Goal: Check status

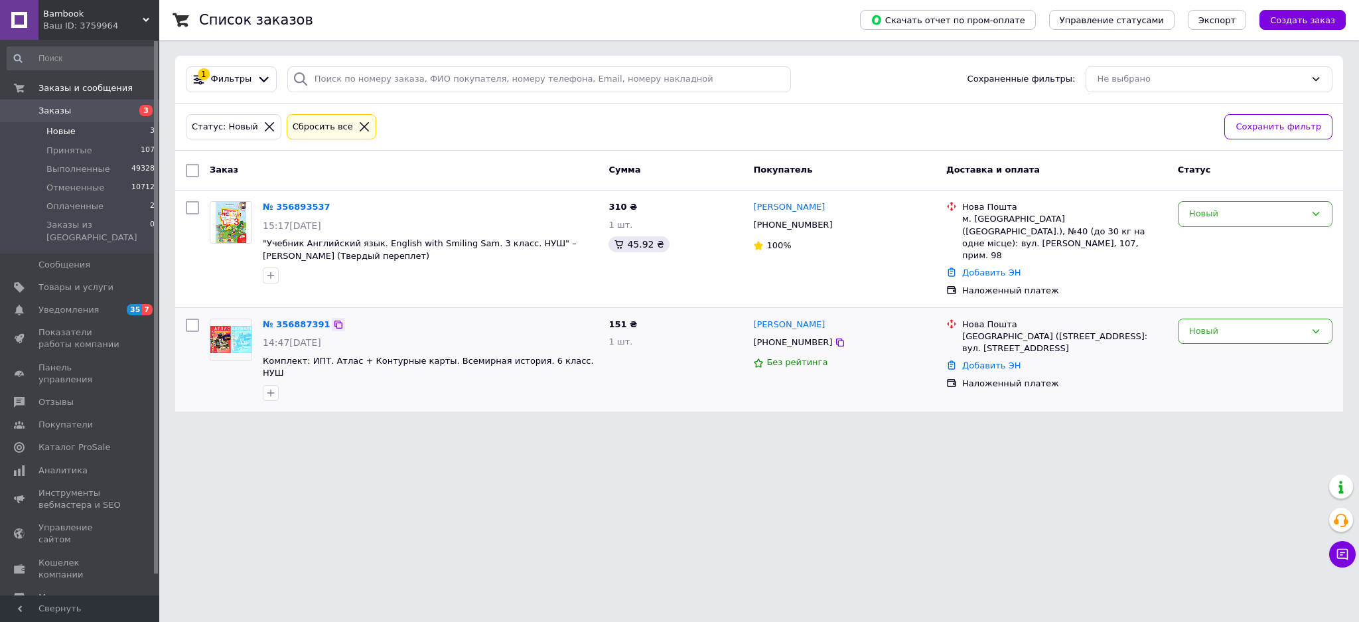
click at [334, 320] on icon at bounding box center [338, 324] width 8 height 8
click at [1204, 324] on div "Новый" at bounding box center [1247, 331] width 116 height 14
click at [1201, 349] on li "Принят" at bounding box center [1254, 358] width 153 height 25
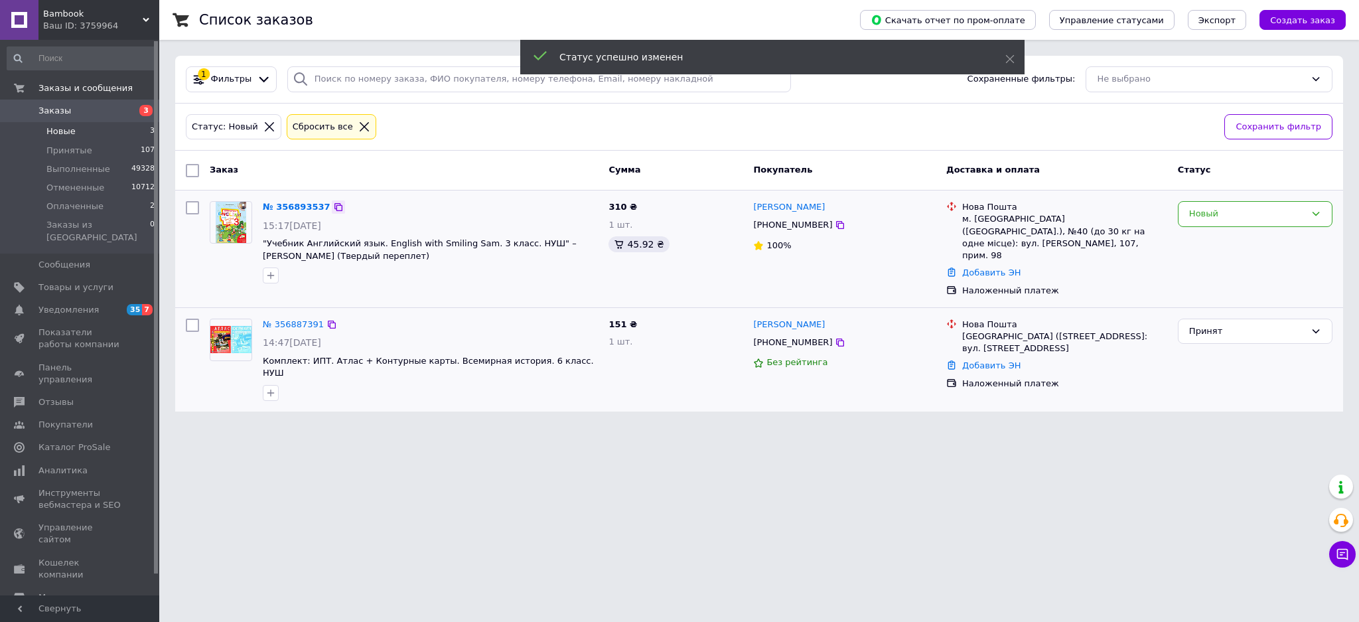
click at [334, 204] on icon at bounding box center [338, 207] width 8 height 8
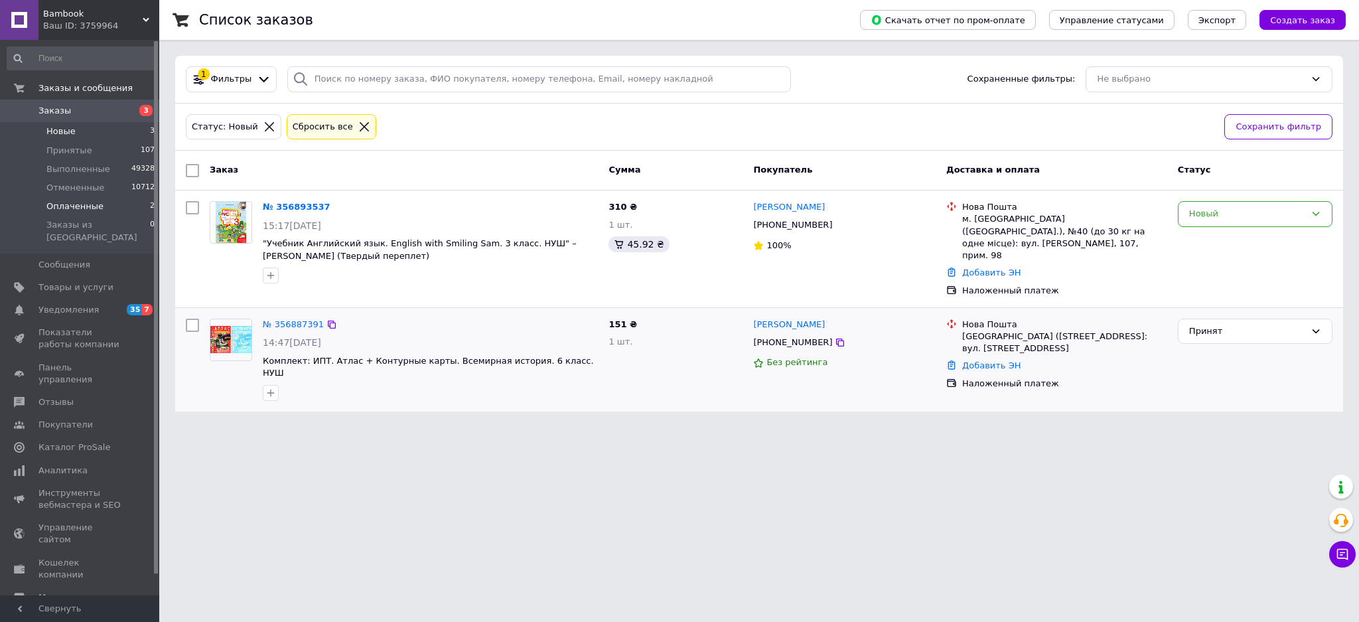
click at [59, 209] on span "Оплаченные" at bounding box center [74, 206] width 57 height 12
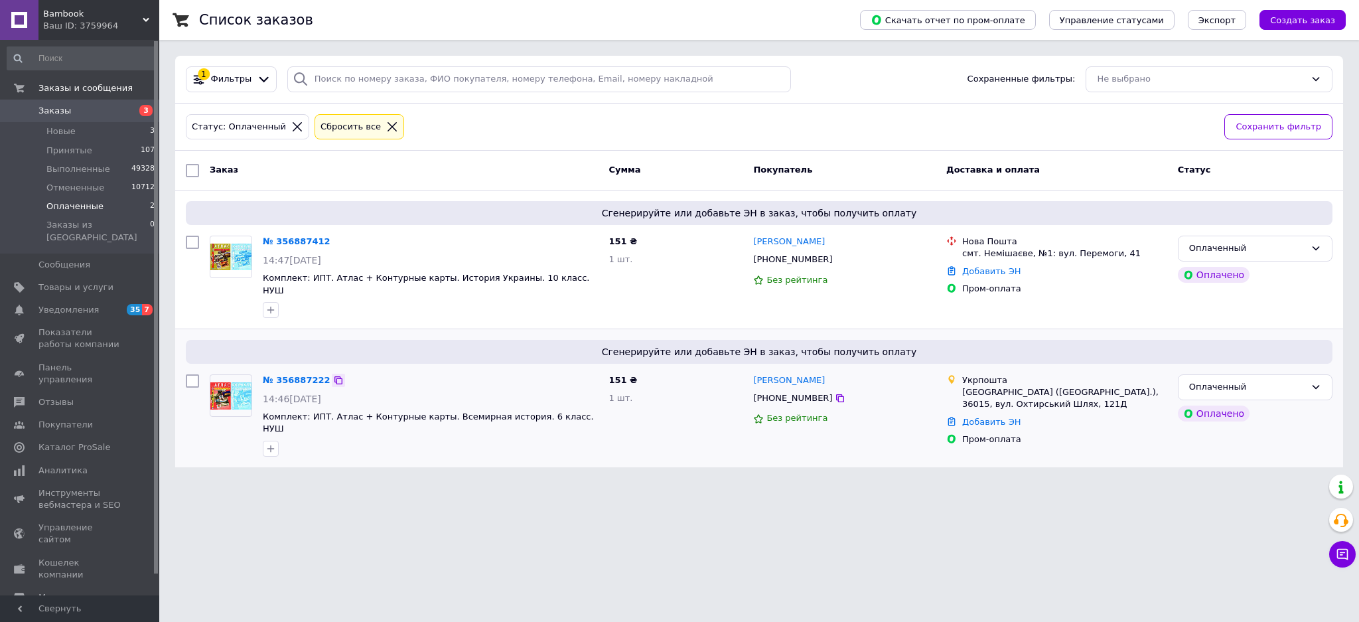
click at [334, 376] on icon at bounding box center [338, 380] width 8 height 8
click at [1232, 380] on div "Оплаченный" at bounding box center [1247, 387] width 116 height 14
click at [1220, 403] on li "Принят" at bounding box center [1254, 415] width 153 height 25
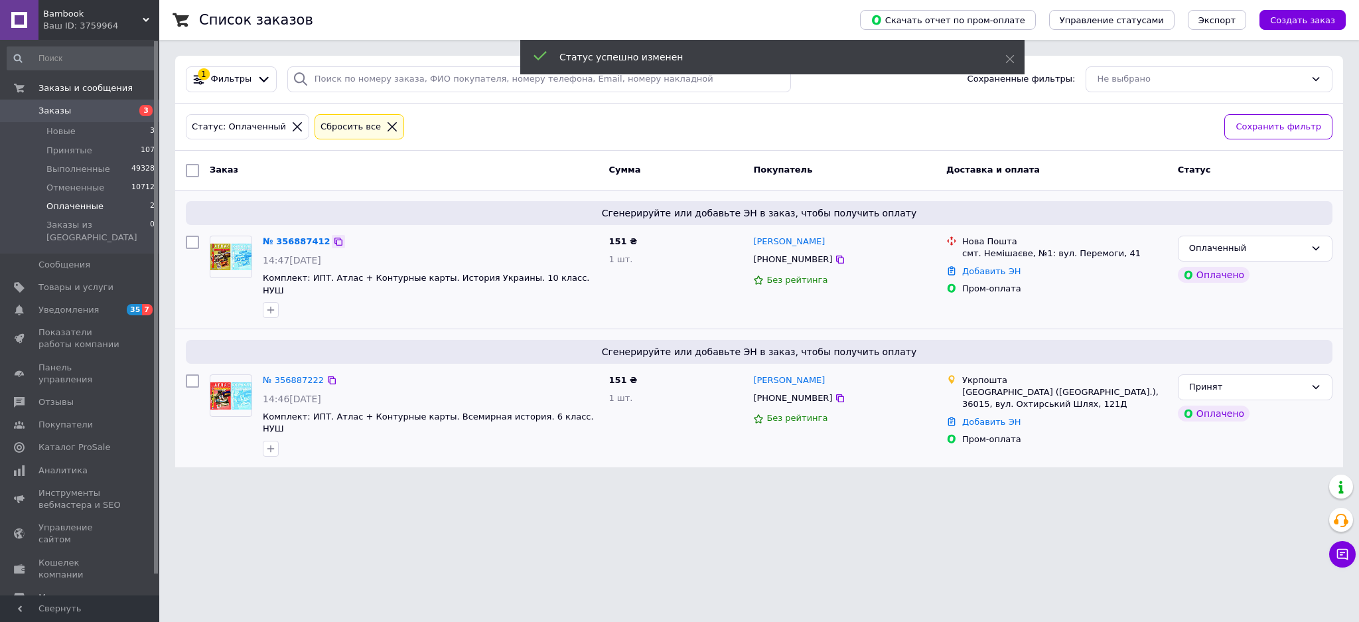
click at [333, 244] on icon at bounding box center [338, 241] width 11 height 11
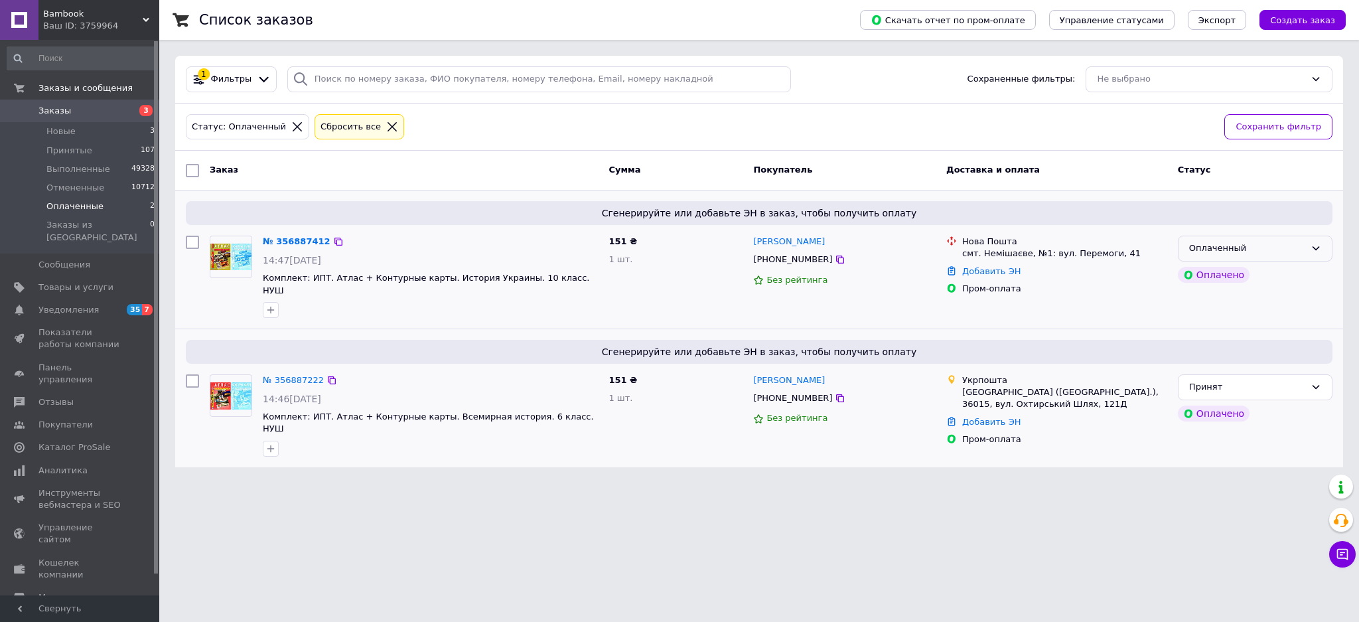
click at [1257, 243] on div "Оплаченный" at bounding box center [1247, 249] width 116 height 14
click at [1218, 274] on li "Принят" at bounding box center [1254, 276] width 153 height 25
